Goal: Transaction & Acquisition: Subscribe to service/newsletter

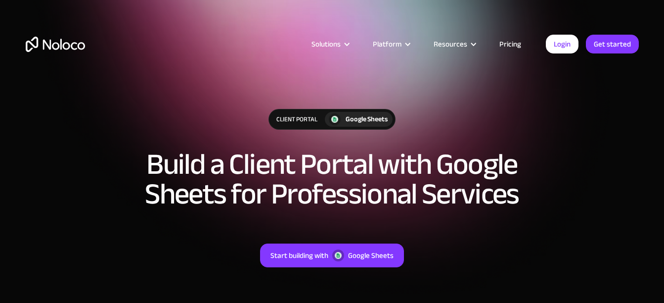
click at [516, 42] on link "Pricing" at bounding box center [510, 44] width 46 height 13
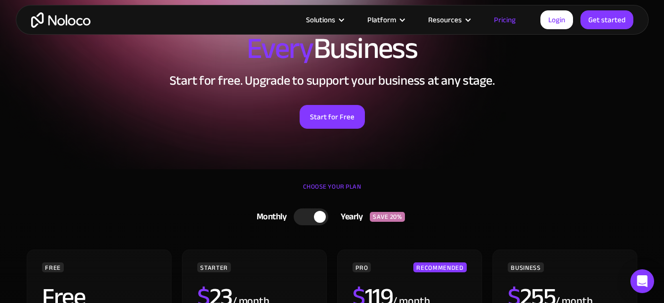
scroll to position [218, 0]
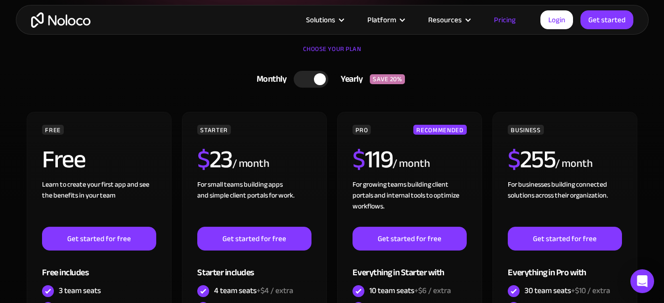
click at [309, 70] on link "Monthly Yearly SAVE 20%" at bounding box center [332, 79] width 306 height 26
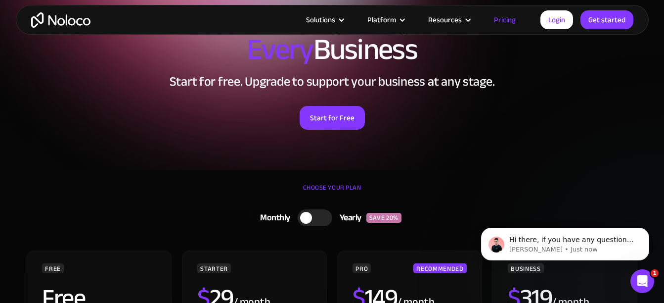
scroll to position [0, 0]
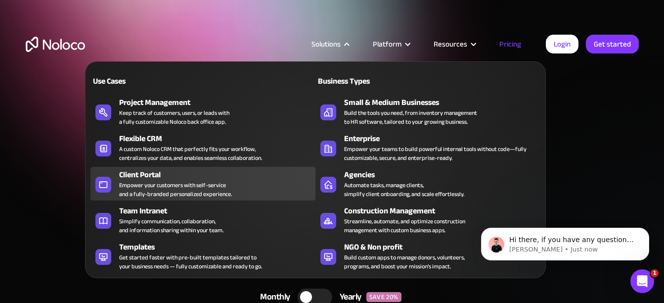
click at [219, 178] on div "Client Portal" at bounding box center [219, 175] width 201 height 12
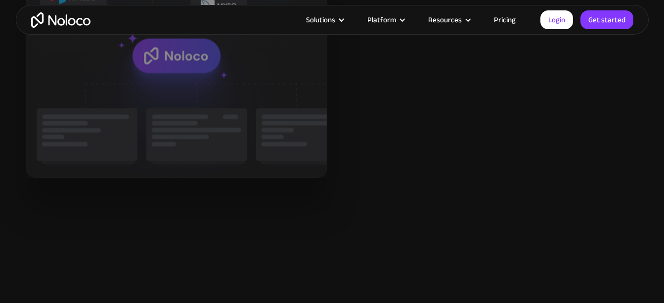
scroll to position [1345, 0]
